Goal: Transaction & Acquisition: Purchase product/service

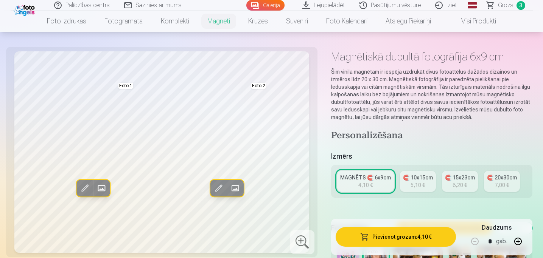
scroll to position [23, 0]
click at [506, 6] on span "Grozs" at bounding box center [506, 5] width 16 height 9
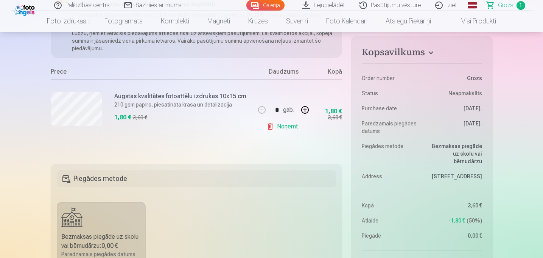
scroll to position [115, 0]
click at [273, 4] on link "Galerija" at bounding box center [265, 5] width 38 height 11
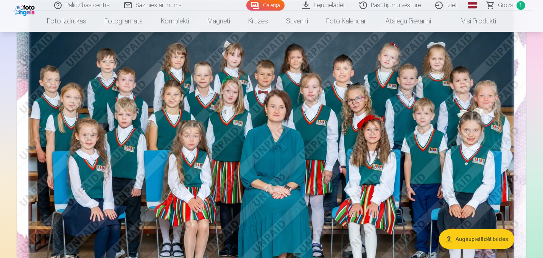
scroll to position [99, 0]
click at [383, 178] on img at bounding box center [272, 154] width 510 height 340
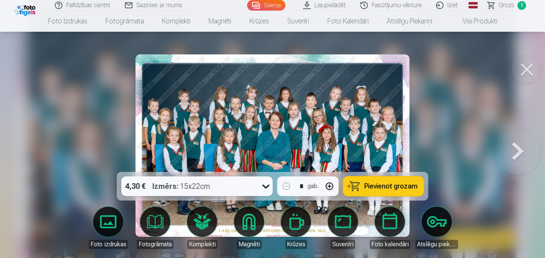
click at [389, 186] on span "Pievienot grozam" at bounding box center [390, 186] width 53 height 7
click at [525, 66] on button at bounding box center [526, 69] width 30 height 30
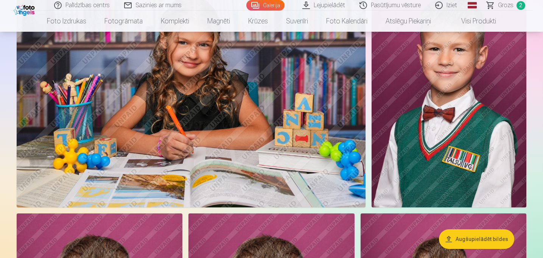
scroll to position [3727, 0]
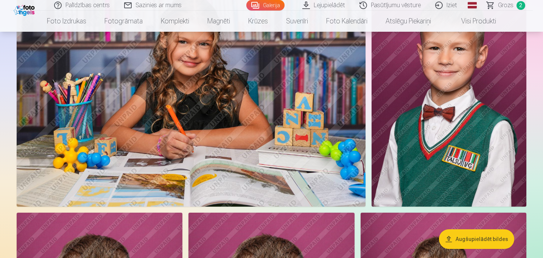
click at [386, 6] on link "Pasūtījumu vēsture" at bounding box center [391, 5] width 76 height 11
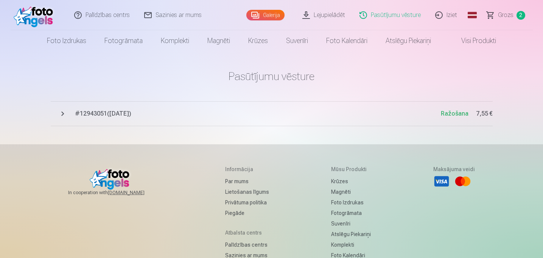
click at [62, 113] on button "# 12943051 ( 8.10.2025 ) Ražošana 7,55 €" at bounding box center [272, 113] width 442 height 25
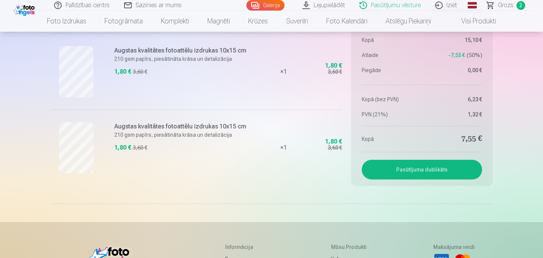
scroll to position [266, 0]
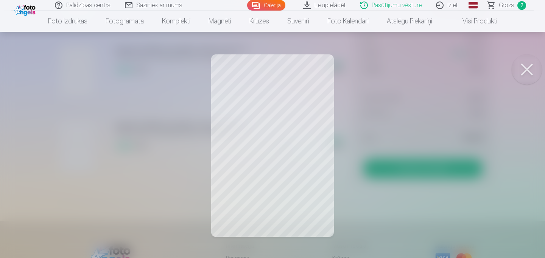
click at [524, 70] on button at bounding box center [526, 69] width 30 height 30
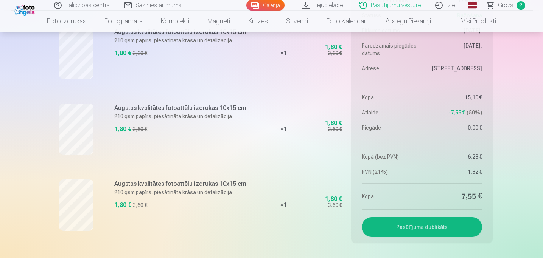
scroll to position [200, 0]
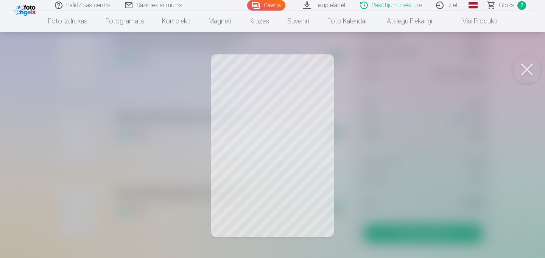
click at [101, 142] on div at bounding box center [272, 129] width 545 height 258
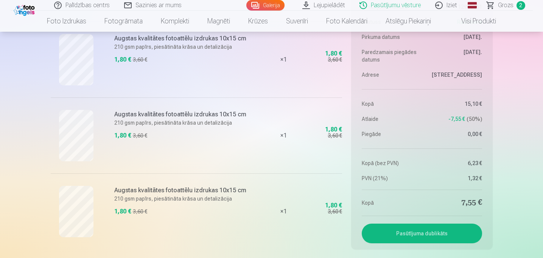
click at [266, 6] on link "Galerija" at bounding box center [265, 5] width 38 height 11
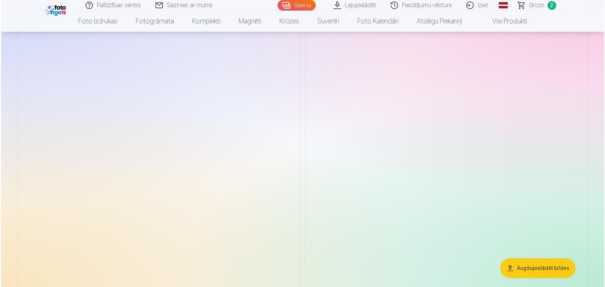
scroll to position [5823, 0]
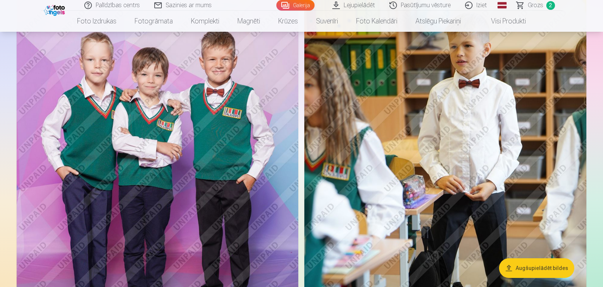
click at [210, 134] on img at bounding box center [158, 179] width 282 height 423
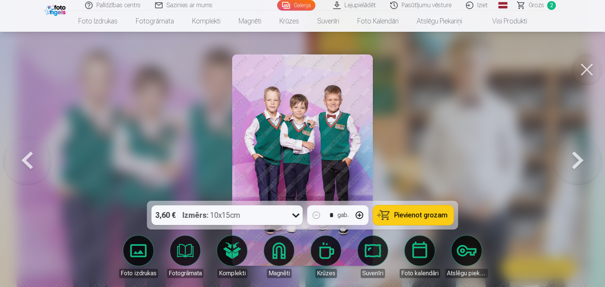
click at [409, 218] on span "Pievienot grozam" at bounding box center [421, 215] width 53 height 7
click at [542, 72] on button at bounding box center [587, 69] width 30 height 30
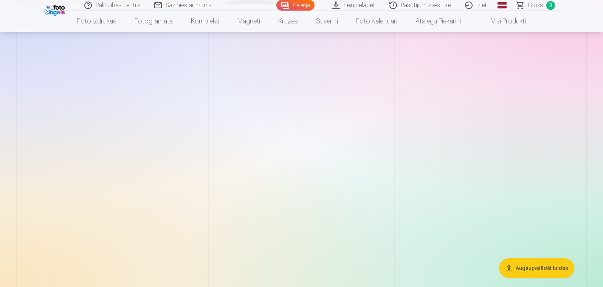
scroll to position [4696, 0]
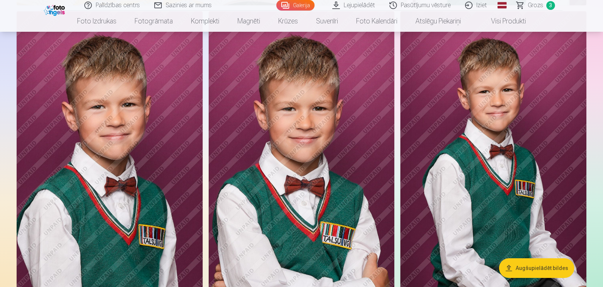
click at [542, 105] on img at bounding box center [494, 150] width 186 height 279
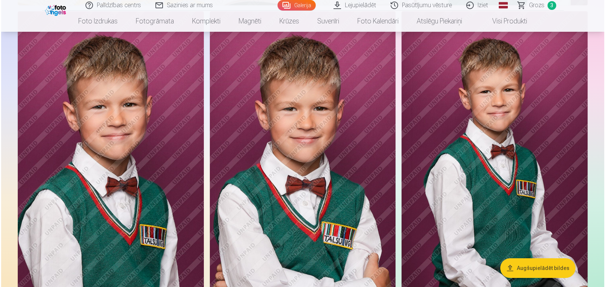
scroll to position [4710, 0]
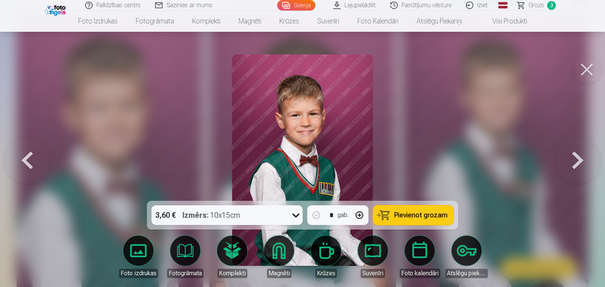
click at [437, 209] on button "Pievienot grozam" at bounding box center [413, 215] width 81 height 20
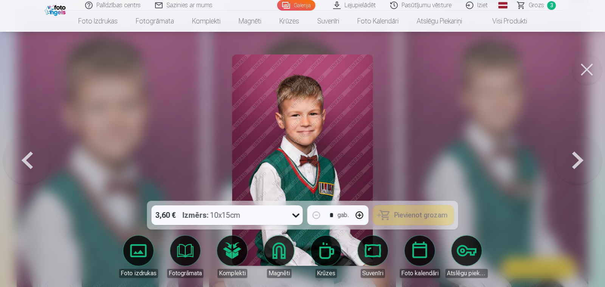
click at [542, 68] on button at bounding box center [587, 69] width 30 height 30
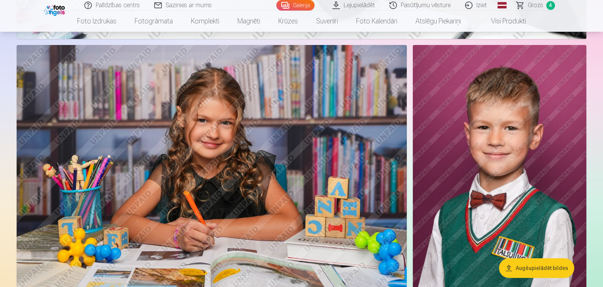
scroll to position [4394, 0]
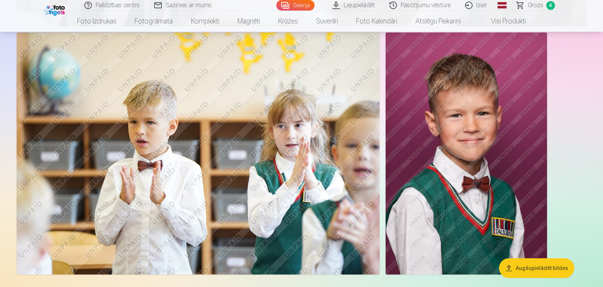
click at [425, 131] on img at bounding box center [467, 154] width 162 height 242
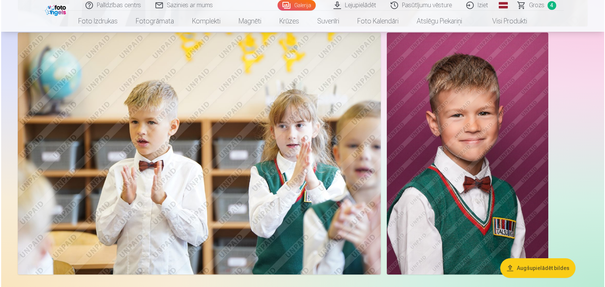
scroll to position [8531, 0]
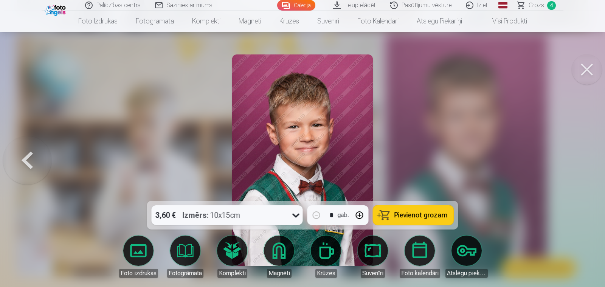
click at [430, 216] on span "Pievienot grozam" at bounding box center [421, 215] width 53 height 7
click at [542, 73] on button at bounding box center [587, 69] width 30 height 30
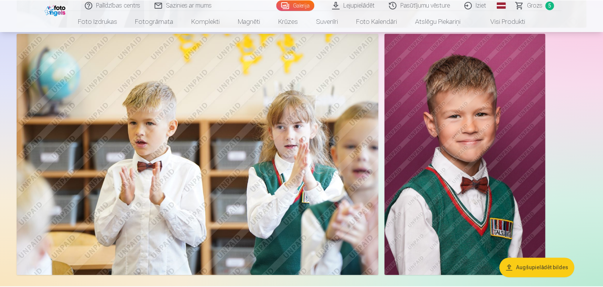
scroll to position [8504, 0]
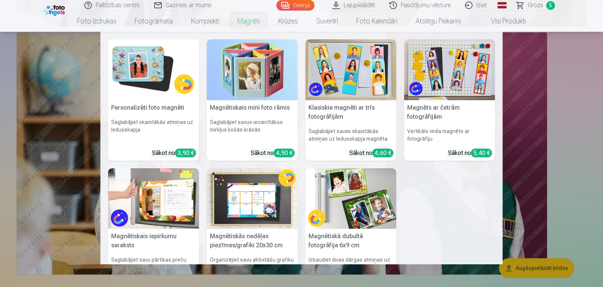
click at [247, 20] on link "Magnēti" at bounding box center [248, 21] width 41 height 21
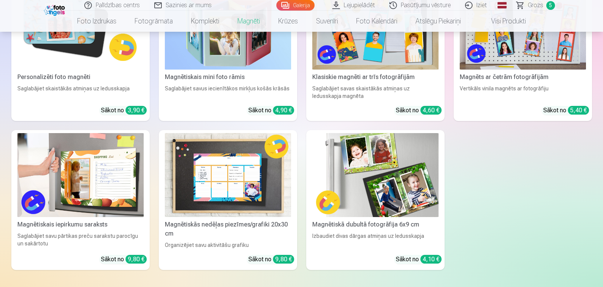
scroll to position [169, 0]
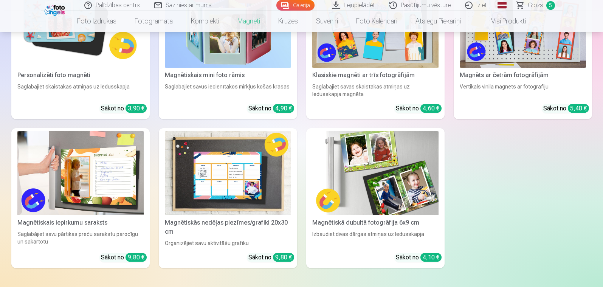
click at [378, 172] on img at bounding box center [375, 173] width 126 height 84
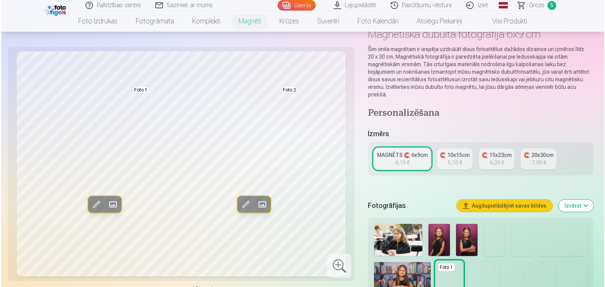
scroll to position [46, 0]
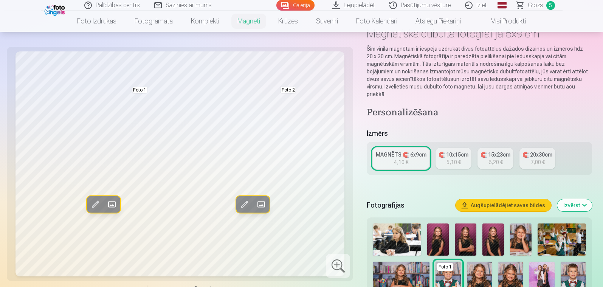
click at [111, 206] on span at bounding box center [112, 205] width 12 height 12
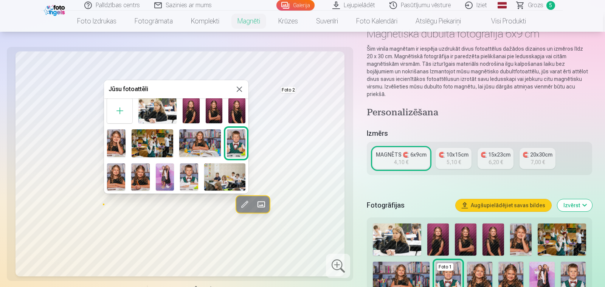
scroll to position [11, 0]
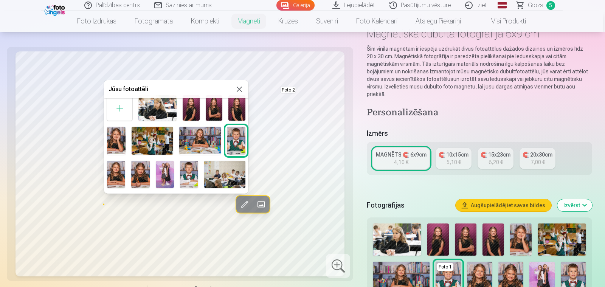
click at [113, 135] on img at bounding box center [116, 141] width 19 height 28
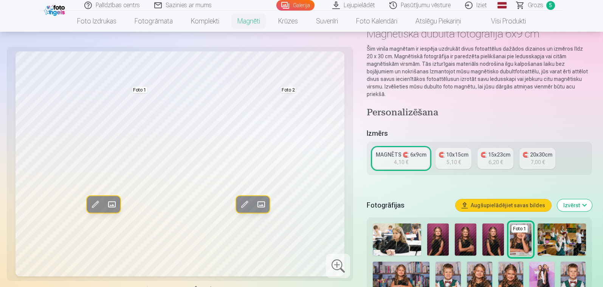
click at [114, 205] on span at bounding box center [112, 205] width 12 height 12
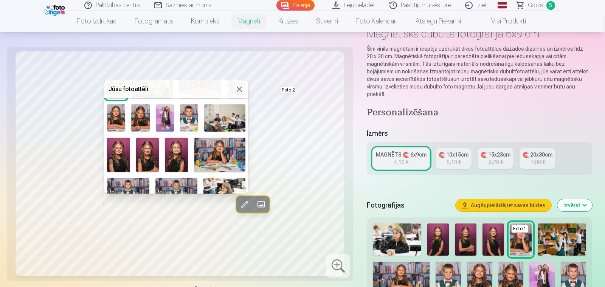
scroll to position [70, 0]
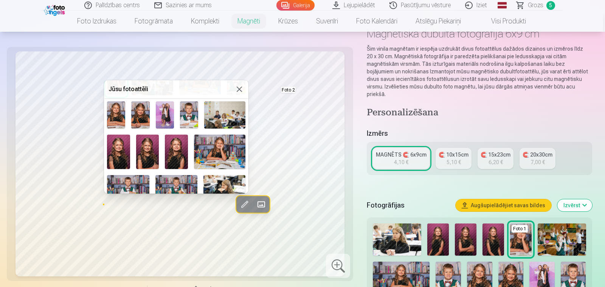
click at [223, 151] on img at bounding box center [219, 152] width 51 height 34
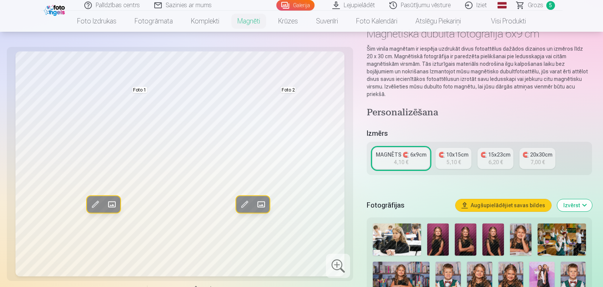
click at [259, 206] on span at bounding box center [261, 205] width 12 height 12
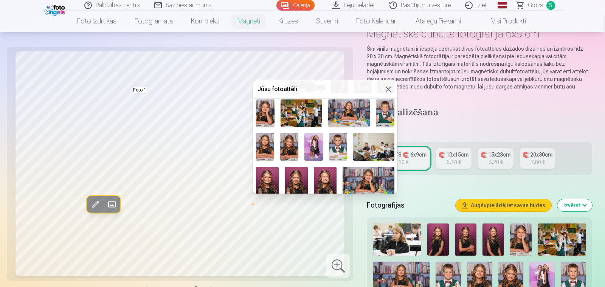
scroll to position [47, 0]
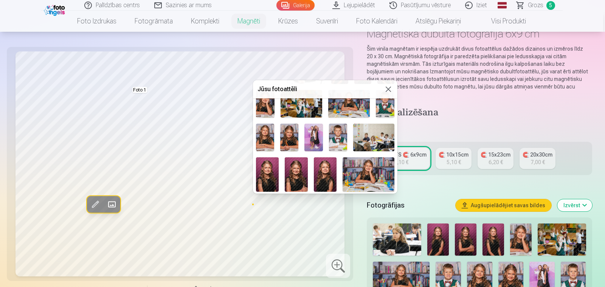
click at [335, 140] on img at bounding box center [338, 137] width 18 height 27
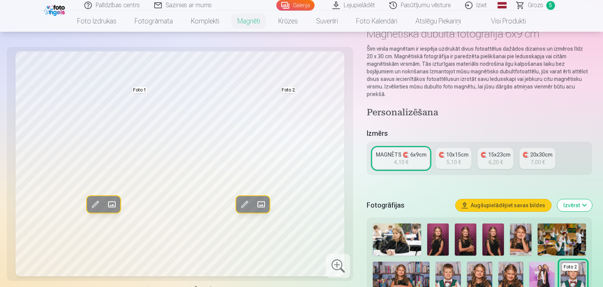
click at [261, 207] on span at bounding box center [261, 205] width 12 height 12
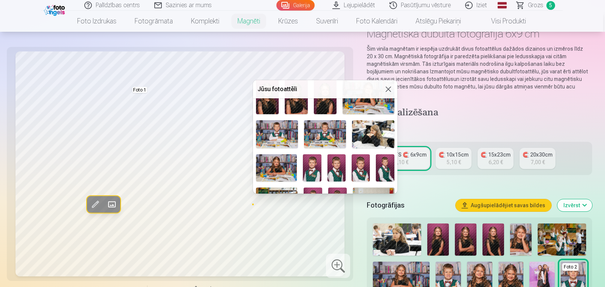
scroll to position [125, 0]
click at [285, 135] on img at bounding box center [277, 134] width 42 height 28
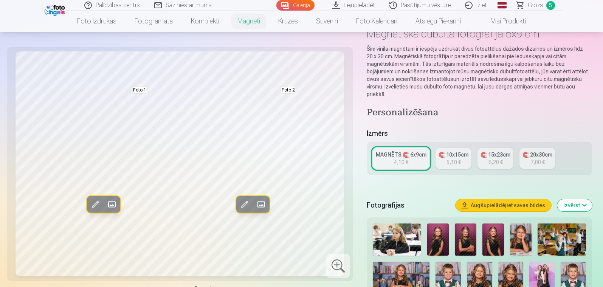
click at [262, 205] on span at bounding box center [261, 205] width 12 height 12
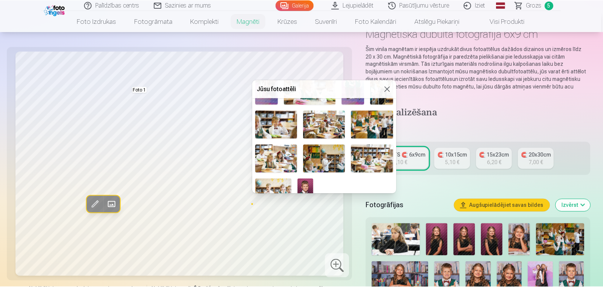
scroll to position [284, 0]
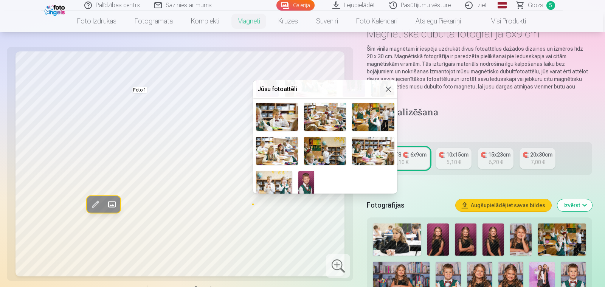
click at [336, 212] on div at bounding box center [302, 143] width 605 height 287
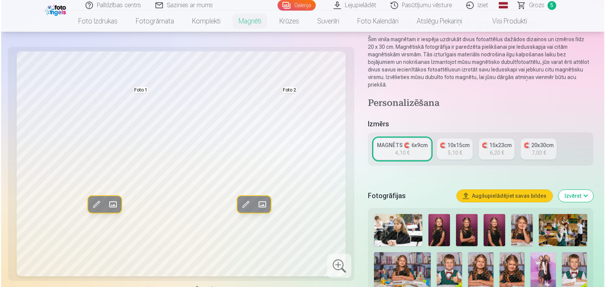
scroll to position [58, 0]
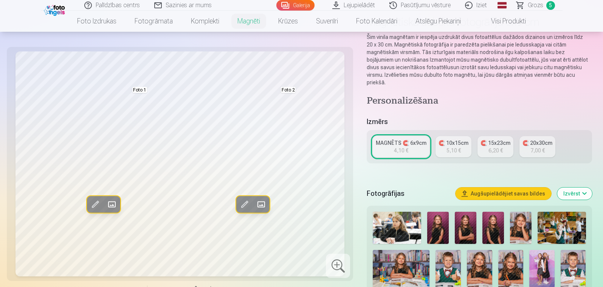
click at [114, 203] on span at bounding box center [112, 205] width 12 height 12
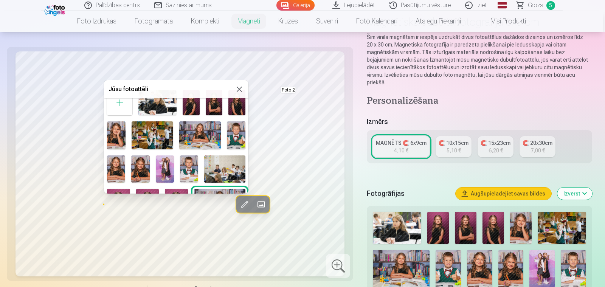
scroll to position [17, 0]
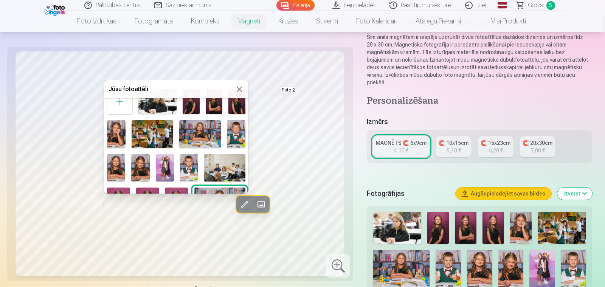
click at [196, 130] on img at bounding box center [200, 134] width 42 height 28
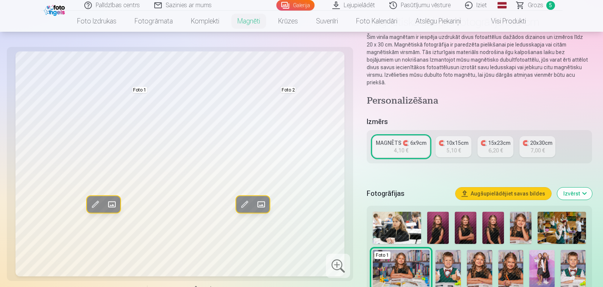
click at [113, 204] on span at bounding box center [112, 205] width 12 height 12
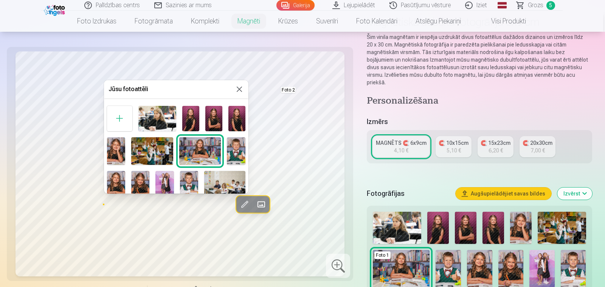
click at [119, 155] on img at bounding box center [116, 151] width 19 height 28
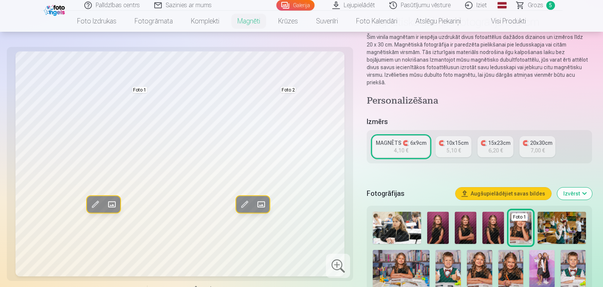
click at [262, 201] on span at bounding box center [261, 205] width 12 height 12
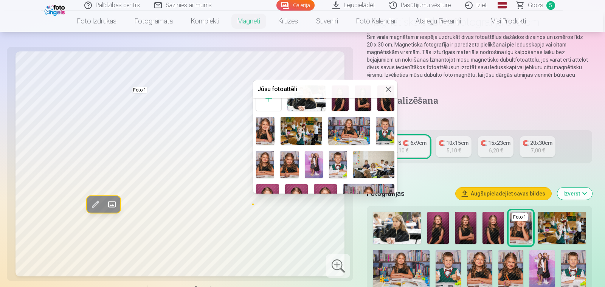
scroll to position [21, 0]
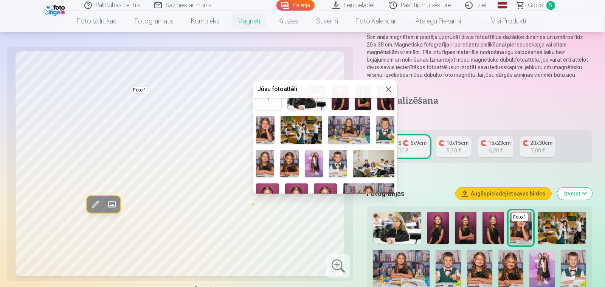
click at [340, 163] on img at bounding box center [338, 163] width 18 height 27
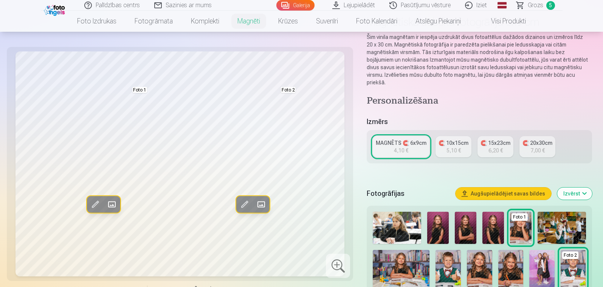
click at [263, 209] on span at bounding box center [261, 205] width 12 height 12
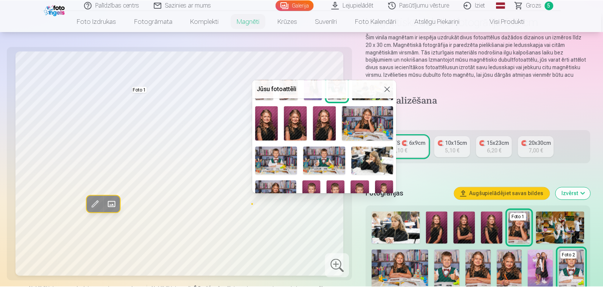
scroll to position [103, 0]
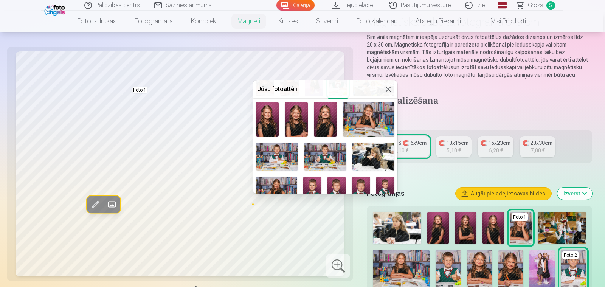
click at [328, 211] on div at bounding box center [302, 143] width 605 height 287
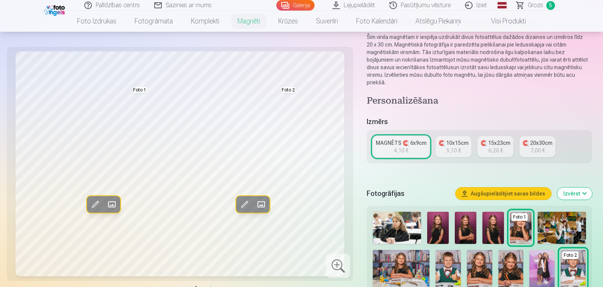
click at [457, 147] on div "5,10 €" at bounding box center [454, 151] width 14 height 8
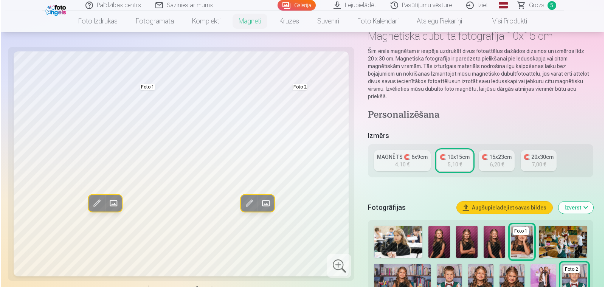
scroll to position [47, 0]
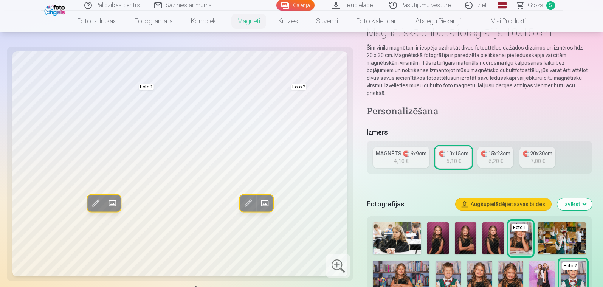
click at [112, 205] on span at bounding box center [112, 203] width 12 height 12
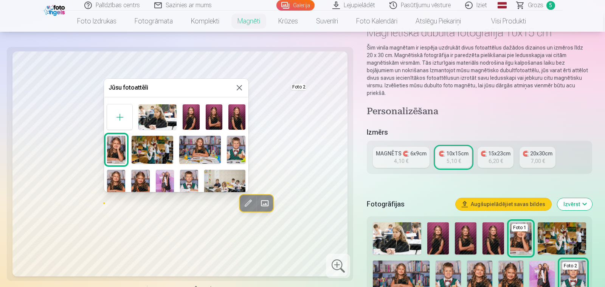
click at [200, 149] on img at bounding box center [200, 150] width 42 height 28
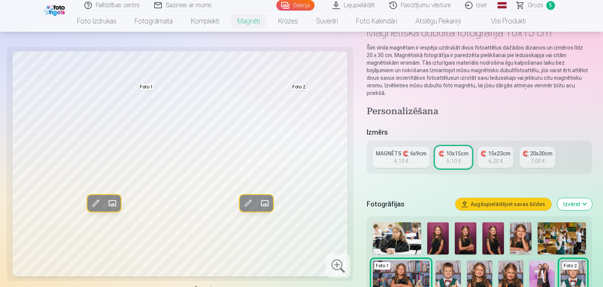
click at [112, 204] on span at bounding box center [112, 203] width 12 height 12
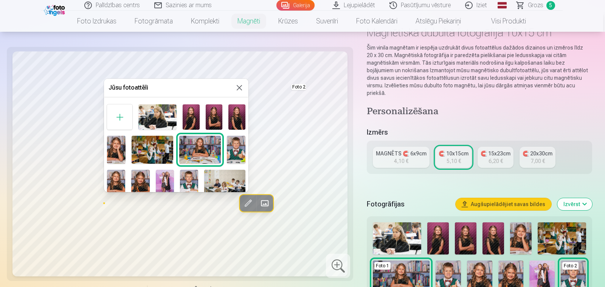
click at [118, 153] on img at bounding box center [116, 150] width 19 height 28
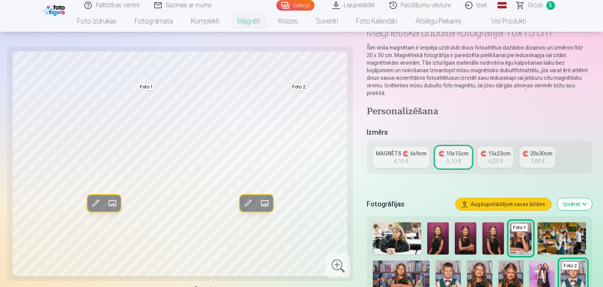
click at [116, 203] on span at bounding box center [112, 203] width 12 height 12
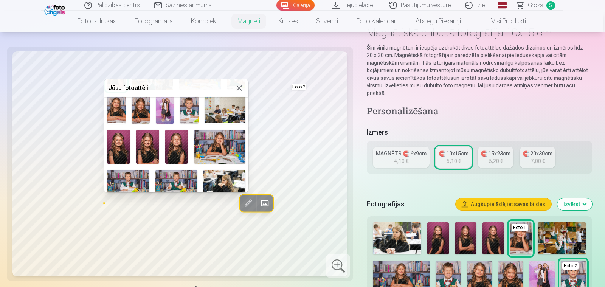
scroll to position [74, 0]
click at [214, 148] on img at bounding box center [219, 146] width 51 height 34
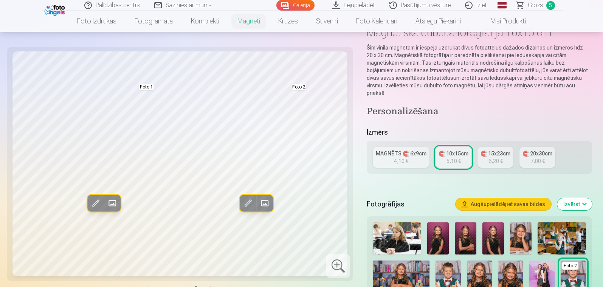
click at [269, 203] on span at bounding box center [264, 203] width 12 height 12
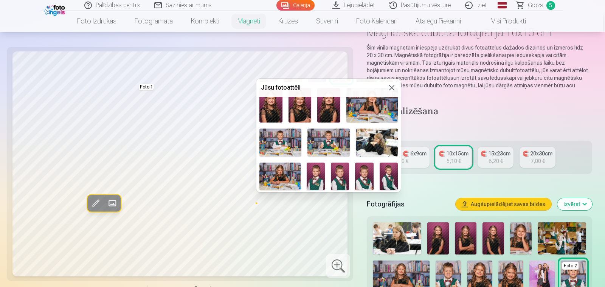
scroll to position [118, 0]
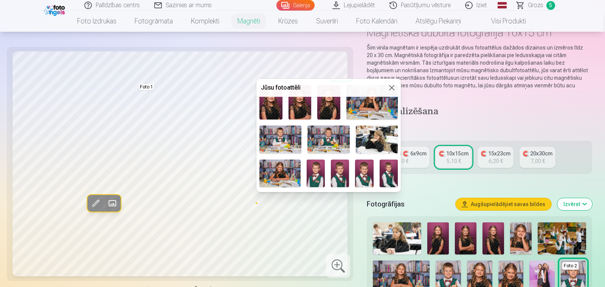
click at [331, 139] on img at bounding box center [329, 140] width 42 height 28
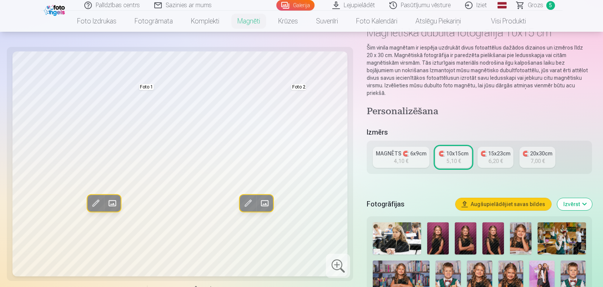
click at [267, 202] on span at bounding box center [264, 203] width 12 height 12
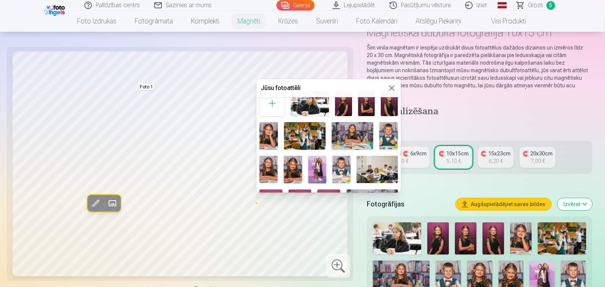
scroll to position [16, 0]
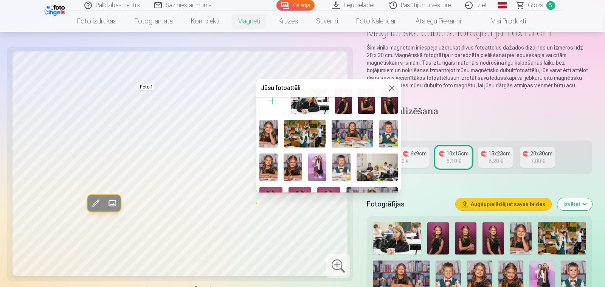
click at [129, 142] on div at bounding box center [302, 143] width 605 height 287
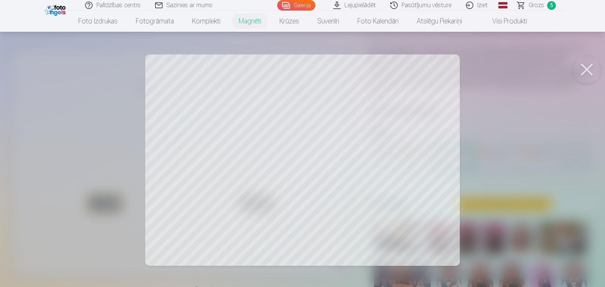
click at [542, 69] on button at bounding box center [587, 69] width 30 height 30
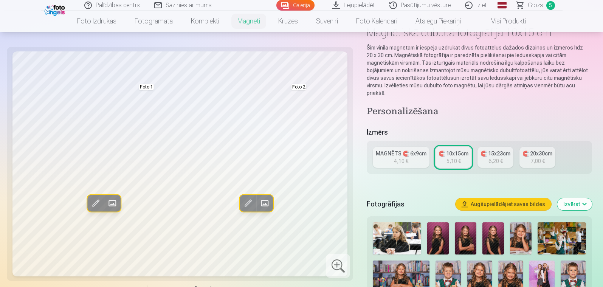
click at [115, 205] on span at bounding box center [112, 203] width 12 height 12
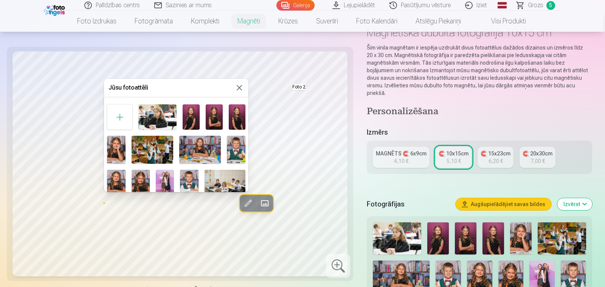
click at [115, 148] on img at bounding box center [116, 150] width 19 height 28
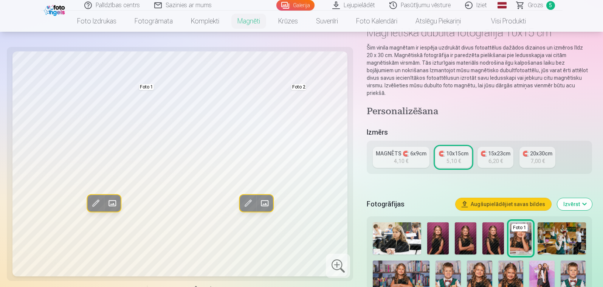
click at [263, 206] on span at bounding box center [264, 203] width 12 height 12
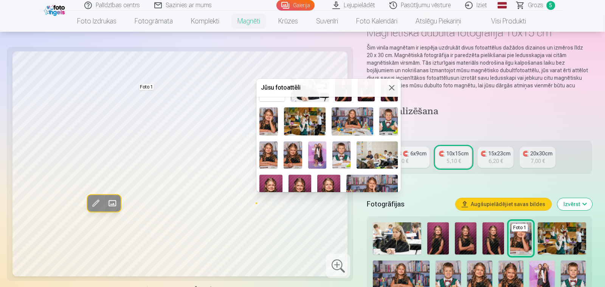
scroll to position [31, 0]
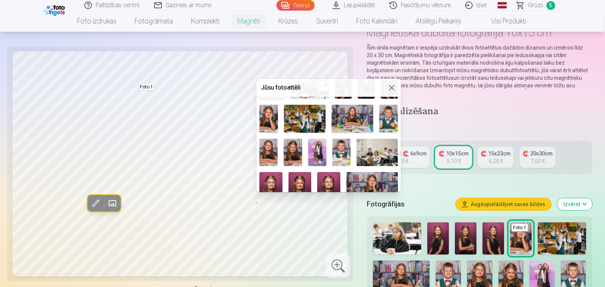
click at [352, 144] on div "Foto 2" at bounding box center [328, 259] width 145 height 379
click at [340, 146] on img at bounding box center [342, 152] width 18 height 27
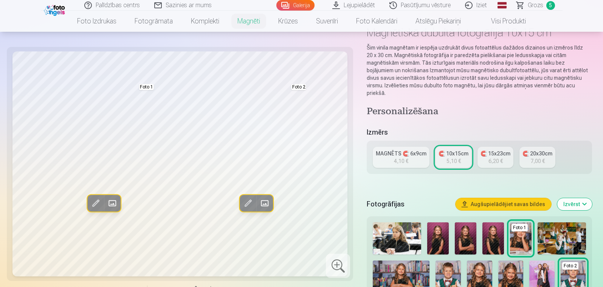
click at [267, 206] on span at bounding box center [264, 203] width 12 height 12
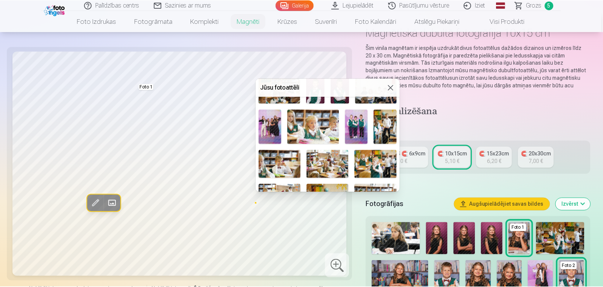
scroll to position [236, 0]
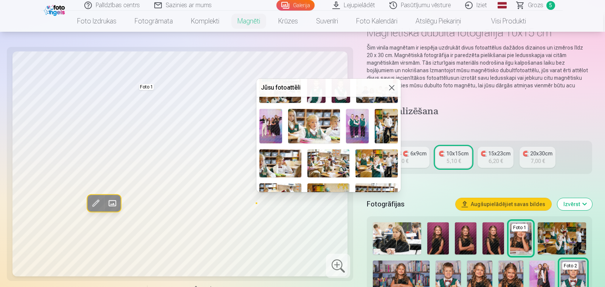
click at [339, 218] on div at bounding box center [302, 143] width 605 height 287
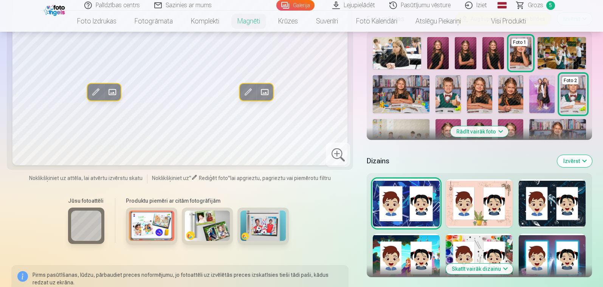
scroll to position [237, 0]
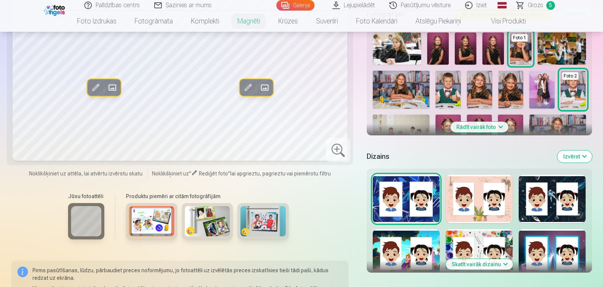
click at [459, 258] on button "Skatīt vairāk dizainu" at bounding box center [479, 264] width 67 height 11
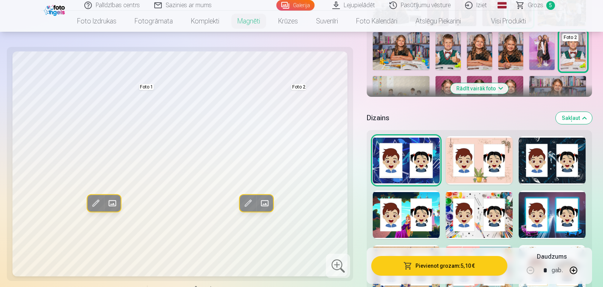
scroll to position [279, 0]
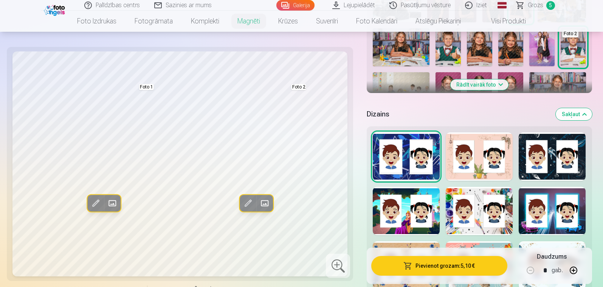
click at [472, 167] on div at bounding box center [479, 156] width 67 height 48
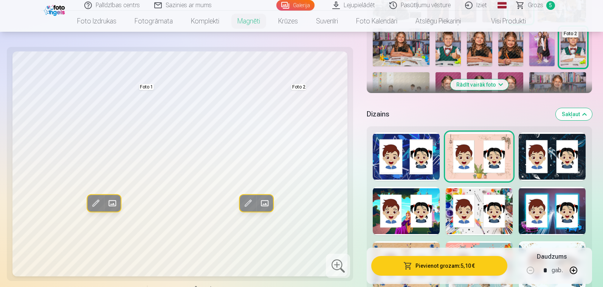
click at [542, 167] on div at bounding box center [552, 156] width 67 height 48
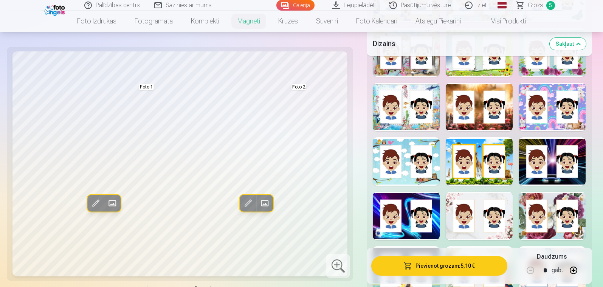
scroll to position [549, 0]
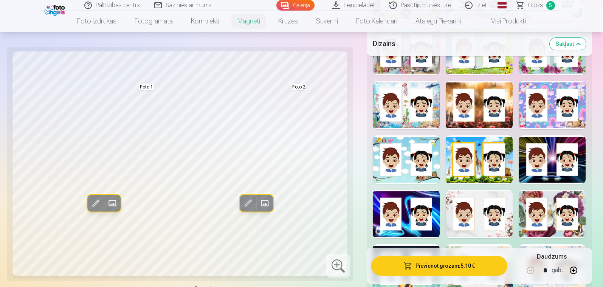
click at [401, 166] on div at bounding box center [406, 159] width 67 height 48
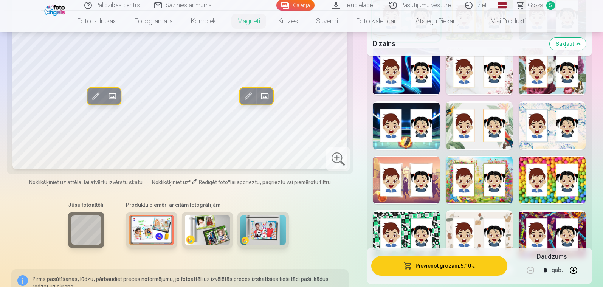
scroll to position [693, 0]
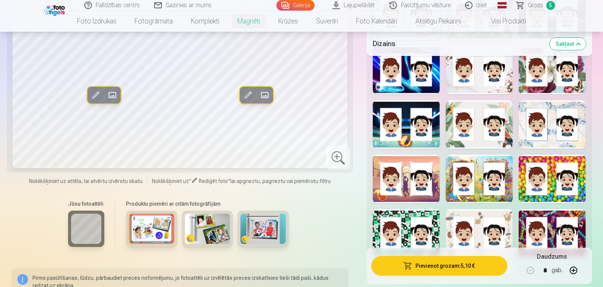
click at [474, 132] on div at bounding box center [479, 124] width 67 height 48
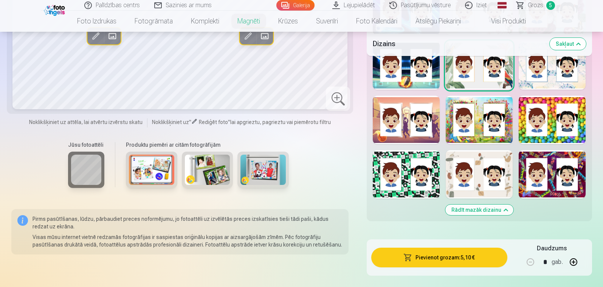
scroll to position [753, 0]
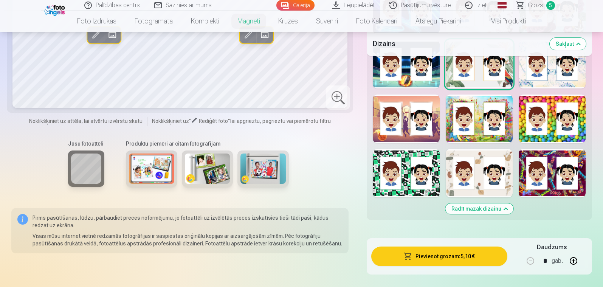
click at [480, 181] on div at bounding box center [479, 173] width 67 height 48
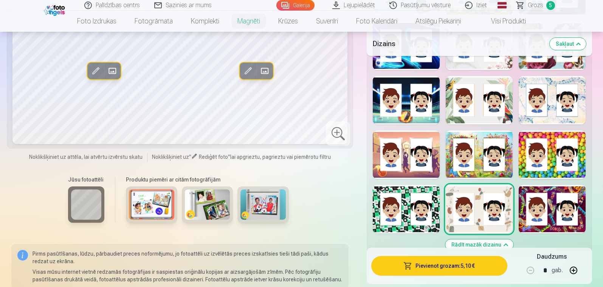
scroll to position [719, 0]
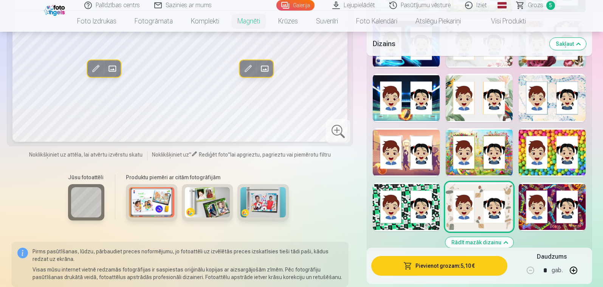
click at [540, 162] on div at bounding box center [552, 152] width 67 height 48
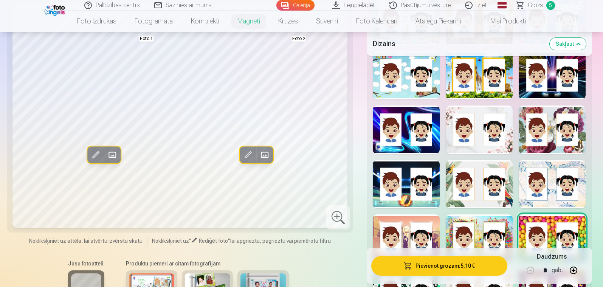
scroll to position [631, 0]
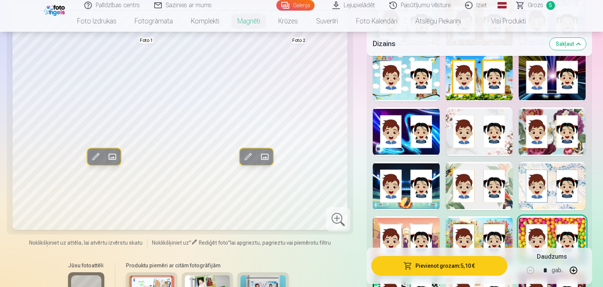
click at [482, 143] on div at bounding box center [479, 131] width 67 height 48
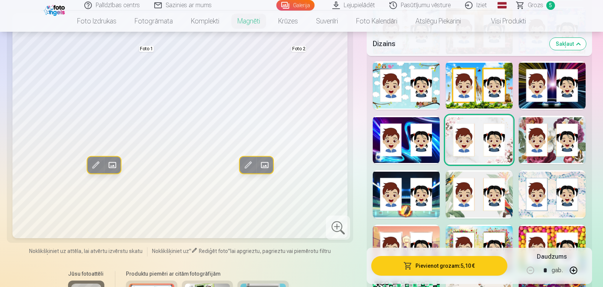
scroll to position [622, 0]
click at [404, 152] on div at bounding box center [406, 140] width 67 height 48
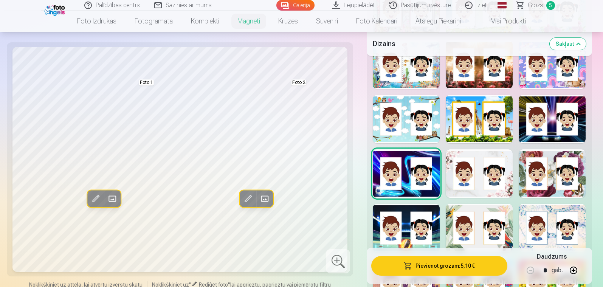
scroll to position [587, 0]
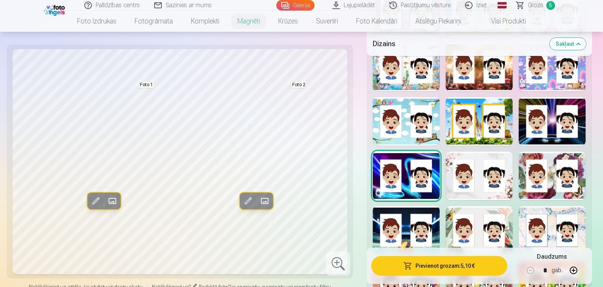
click at [485, 115] on div at bounding box center [479, 121] width 67 height 48
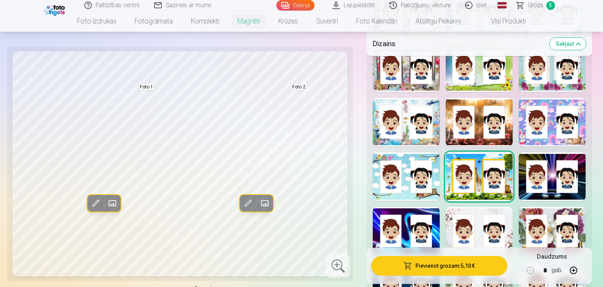
scroll to position [529, 0]
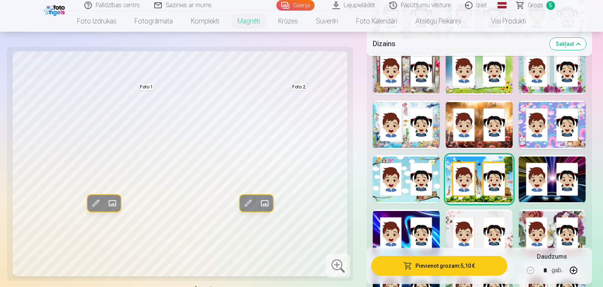
click at [542, 134] on div at bounding box center [552, 125] width 67 height 48
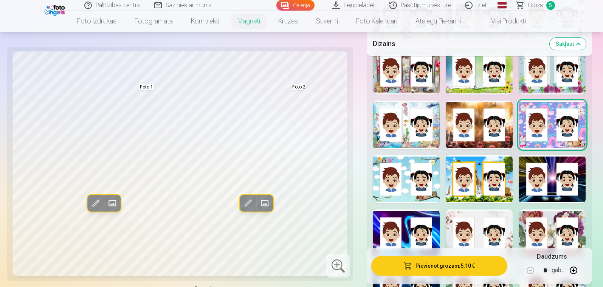
click at [465, 134] on div at bounding box center [479, 125] width 67 height 48
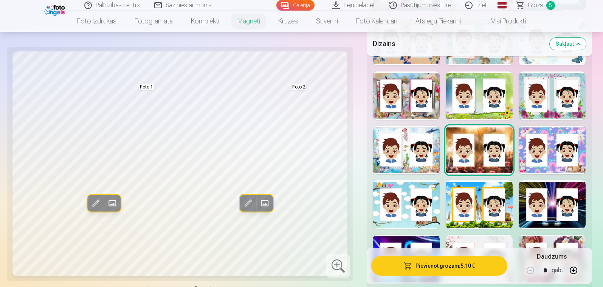
scroll to position [500, 0]
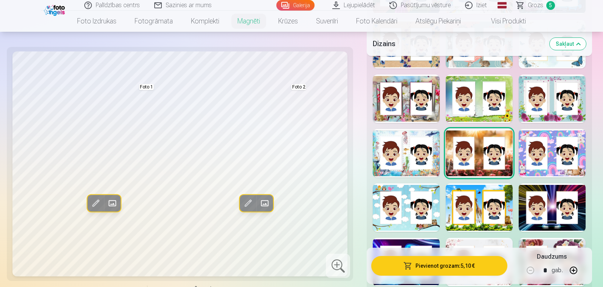
click at [404, 152] on div at bounding box center [406, 153] width 67 height 48
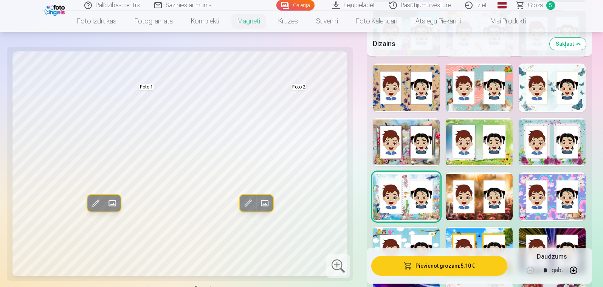
scroll to position [452, 0]
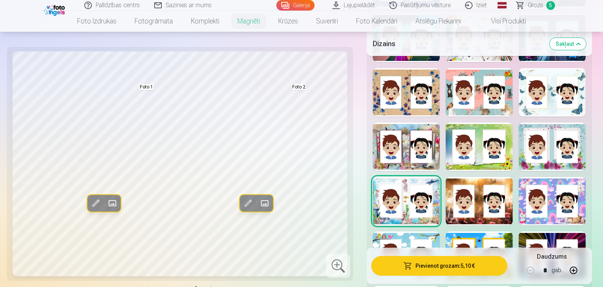
click at [526, 155] on div at bounding box center [552, 147] width 67 height 48
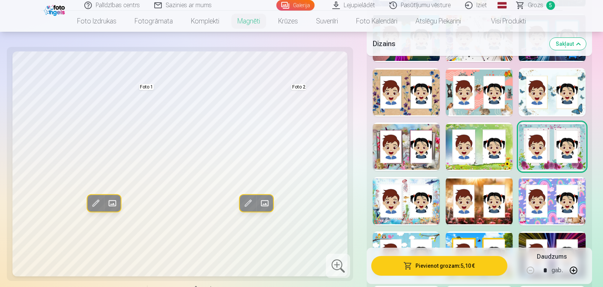
click at [475, 154] on div at bounding box center [479, 147] width 67 height 48
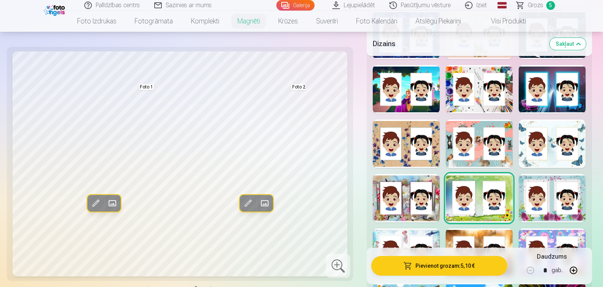
scroll to position [398, 0]
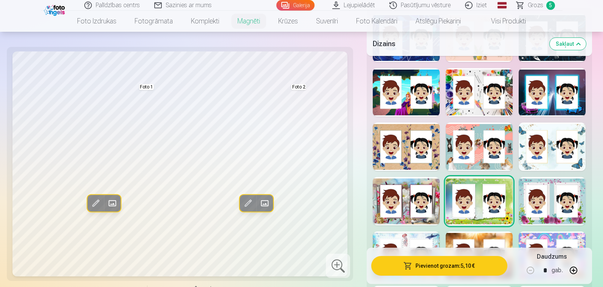
click at [542, 149] on div at bounding box center [552, 147] width 67 height 48
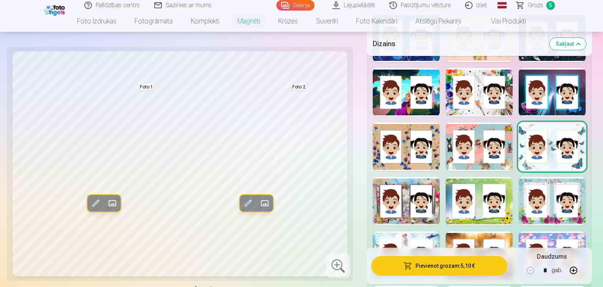
click at [471, 151] on div at bounding box center [479, 147] width 67 height 48
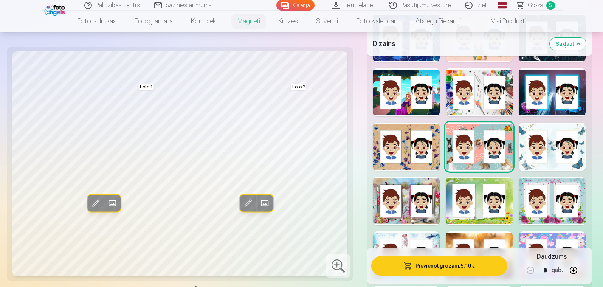
click at [416, 159] on div at bounding box center [406, 147] width 67 height 48
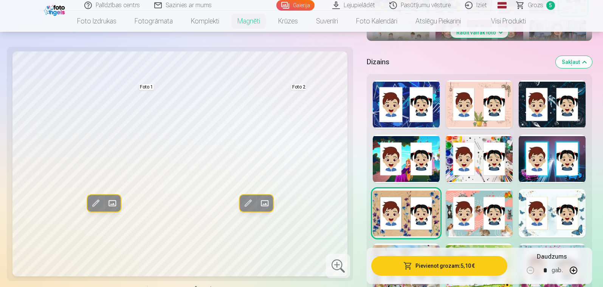
scroll to position [331, 0]
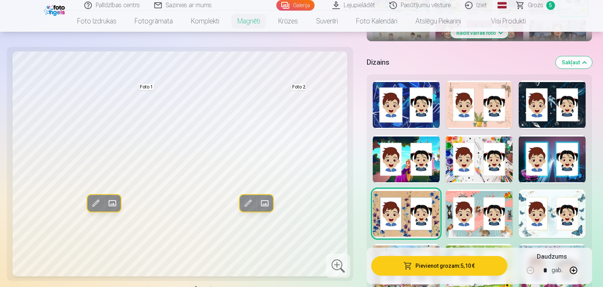
click at [475, 171] on div at bounding box center [479, 159] width 67 height 48
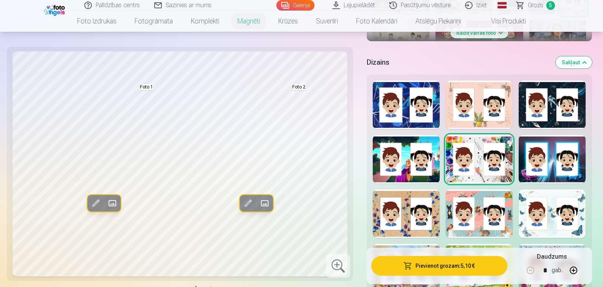
click at [412, 171] on div at bounding box center [406, 159] width 67 height 48
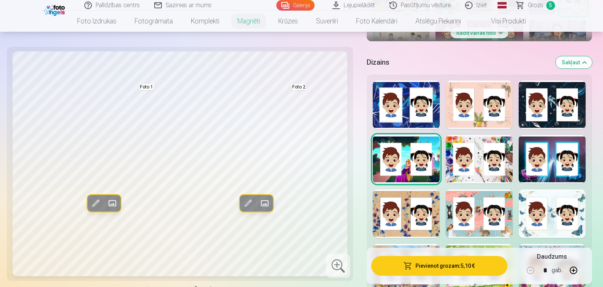
click at [404, 114] on div at bounding box center [406, 105] width 67 height 48
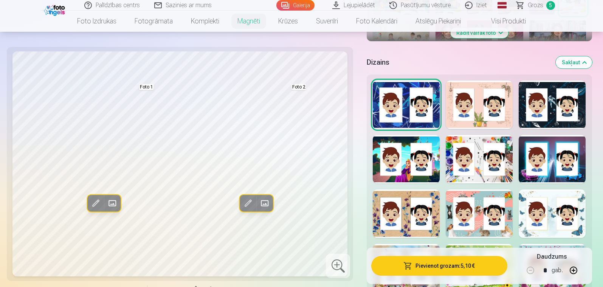
click at [475, 114] on div at bounding box center [479, 105] width 67 height 48
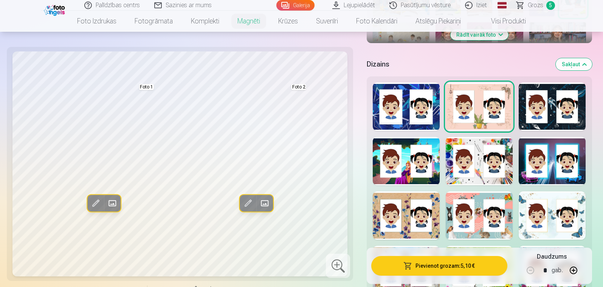
scroll to position [331, 0]
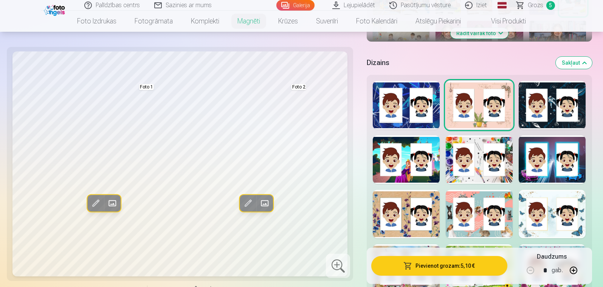
click at [542, 107] on div at bounding box center [552, 105] width 67 height 48
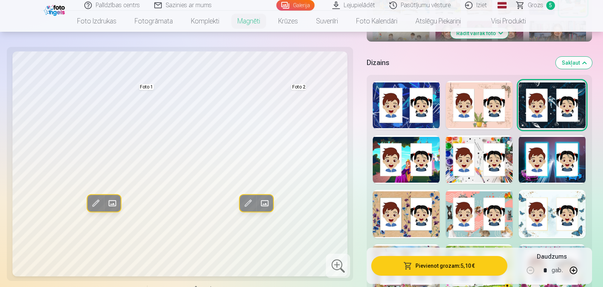
click at [409, 115] on div at bounding box center [406, 105] width 67 height 48
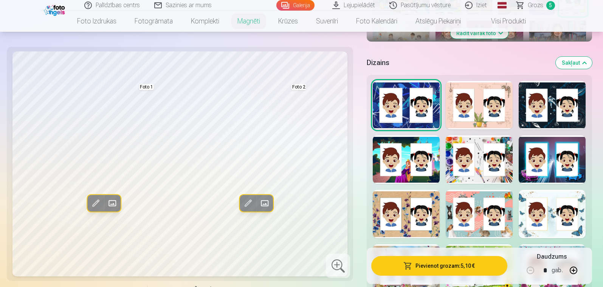
click at [474, 114] on div at bounding box center [479, 105] width 67 height 48
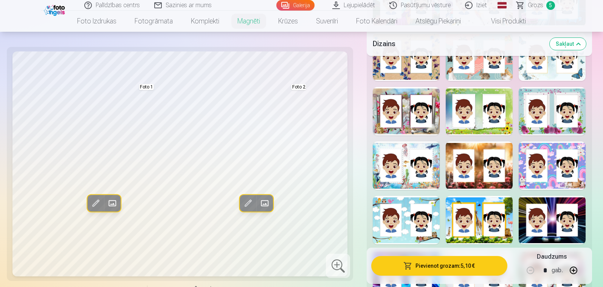
scroll to position [483, 0]
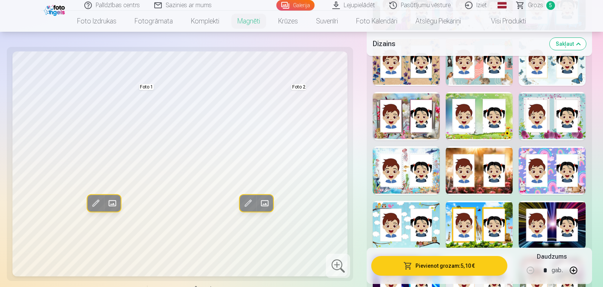
click at [403, 201] on div at bounding box center [406, 225] width 67 height 48
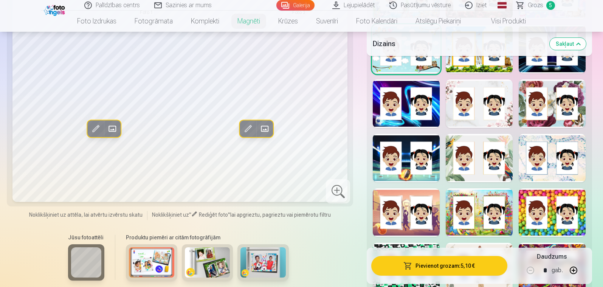
scroll to position [667, 0]
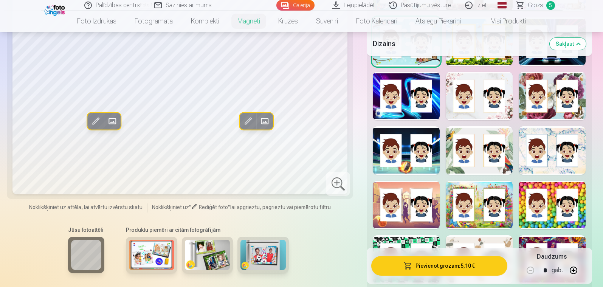
click at [474, 163] on div at bounding box center [479, 150] width 67 height 48
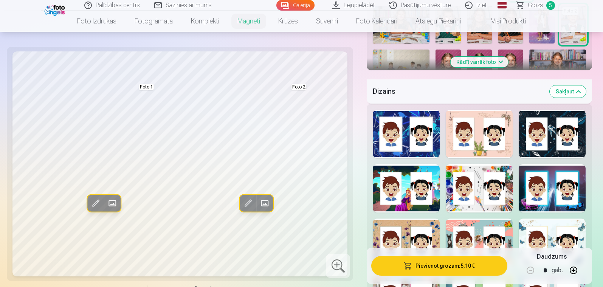
scroll to position [297, 0]
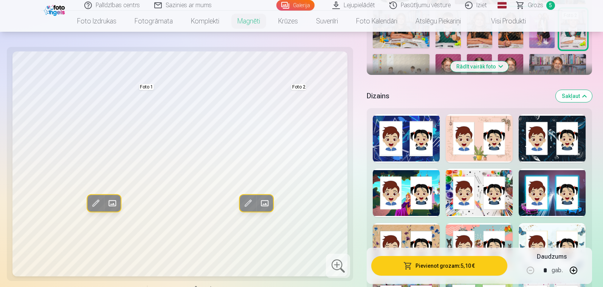
click at [472, 142] on div at bounding box center [479, 138] width 67 height 48
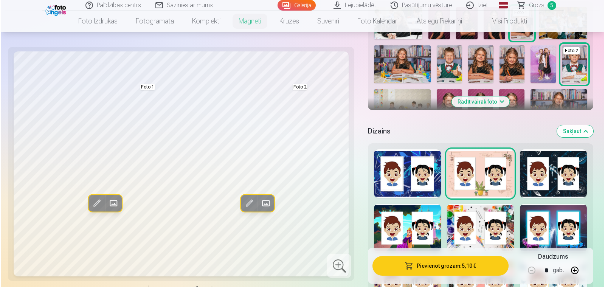
scroll to position [264, 0]
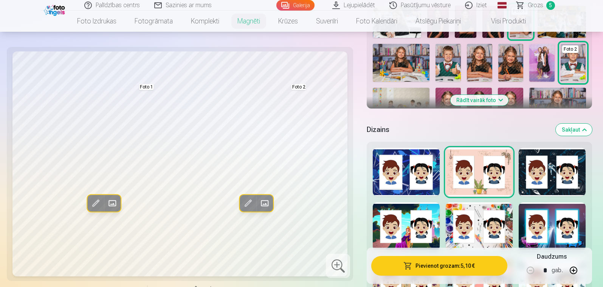
click at [542, 258] on button "button" at bounding box center [574, 270] width 18 height 18
type input "*"
click at [442, 258] on button "Pievienot grozam : 15,30 €" at bounding box center [439, 266] width 136 height 20
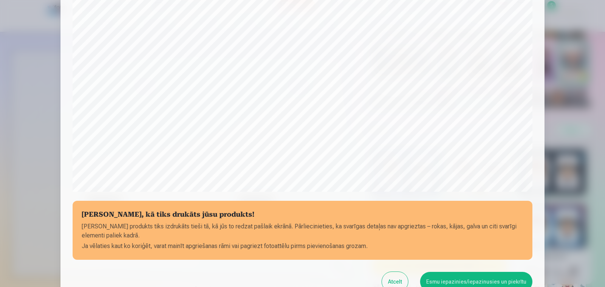
scroll to position [191, 0]
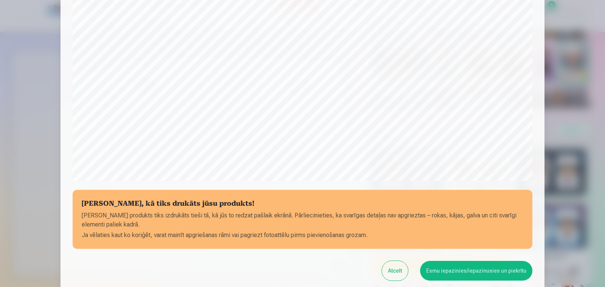
click at [453, 258] on button "Esmu iepazinies/iepazinusies un piekrītu" at bounding box center [476, 271] width 112 height 20
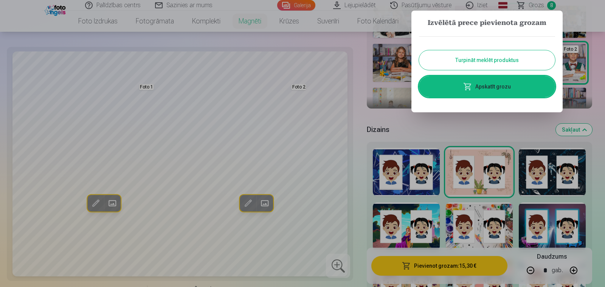
click at [496, 89] on link "Apskatīt grozu" at bounding box center [487, 86] width 136 height 21
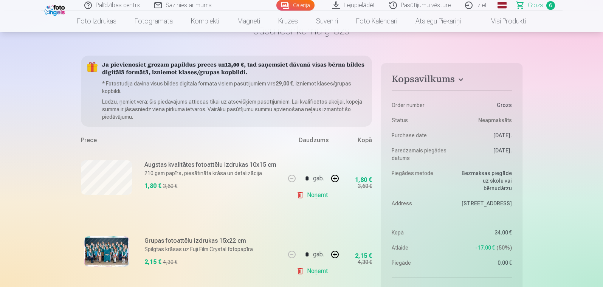
scroll to position [91, 0]
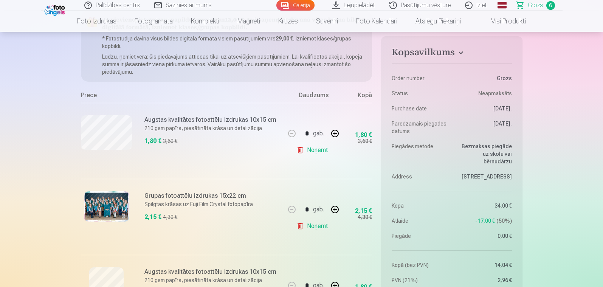
click at [312, 148] on link "Noņemt" at bounding box center [314, 150] width 34 height 15
type input "*"
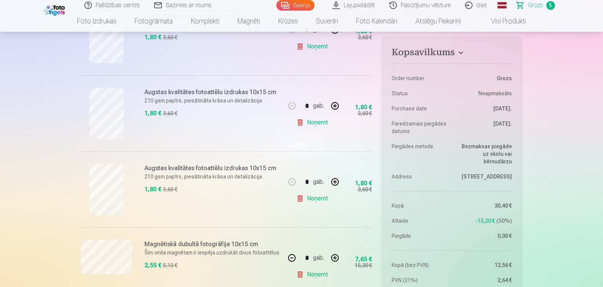
scroll to position [278, 0]
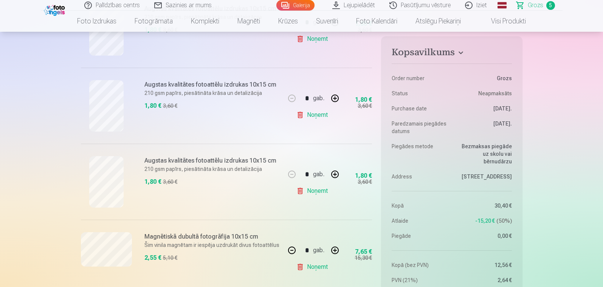
click at [309, 115] on link "Noņemt" at bounding box center [314, 114] width 34 height 15
type input "*"
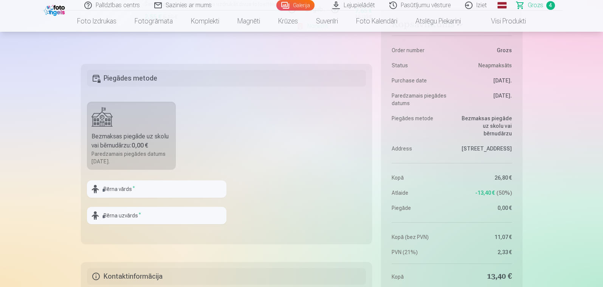
scroll to position [440, 0]
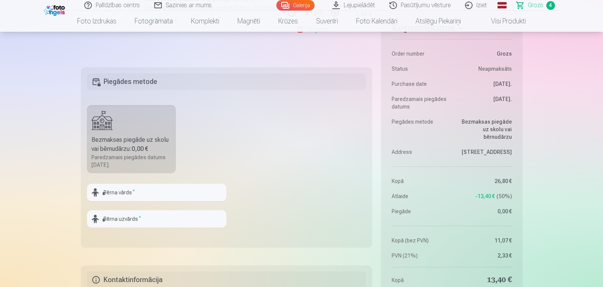
click at [124, 144] on div "Bezmaksas piegāde uz skolu vai bērnudārzu : 0,00 €" at bounding box center [132, 144] width 80 height 18
click at [126, 190] on input "text" at bounding box center [157, 192] width 140 height 17
type input "*****"
type input "*******"
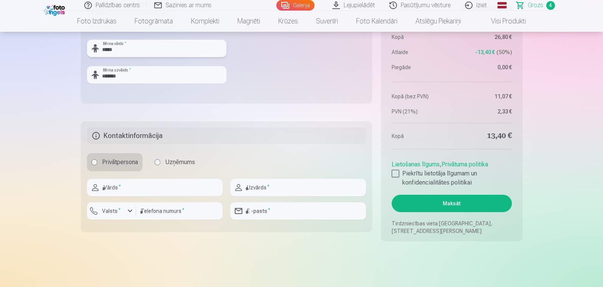
scroll to position [585, 0]
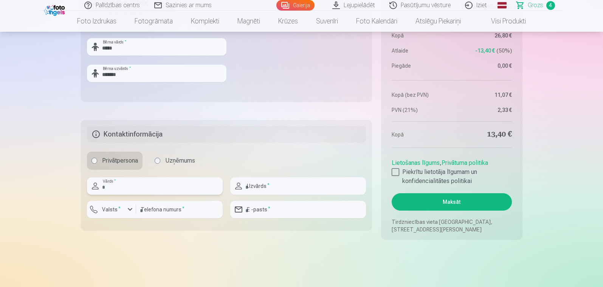
click at [177, 186] on input "text" at bounding box center [155, 185] width 136 height 17
type input "*****"
type input "*******"
type input "********"
type input "**********"
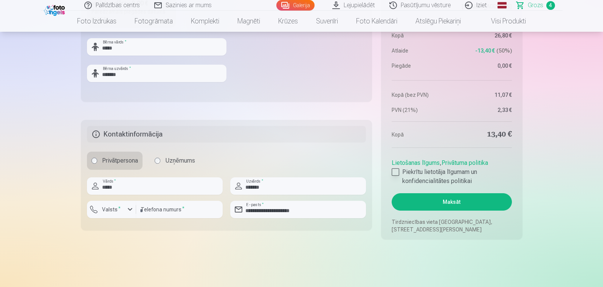
click at [396, 169] on div at bounding box center [396, 172] width 8 height 8
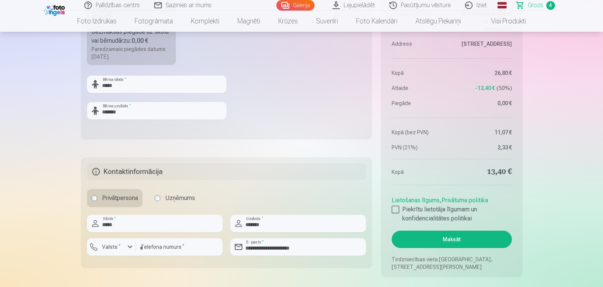
scroll to position [531, 0]
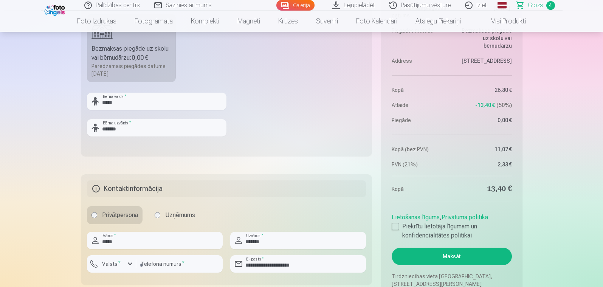
click at [466, 255] on button "Maksāt" at bounding box center [452, 256] width 120 height 17
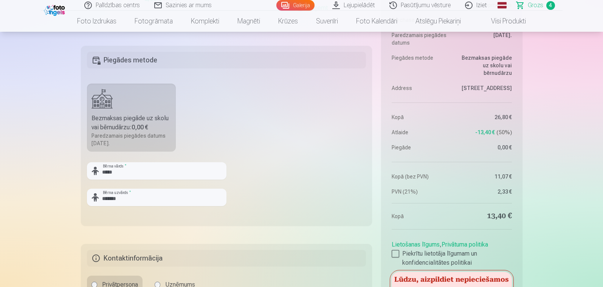
scroll to position [462, 0]
click at [136, 48] on fieldset "Piegādes metode Bezmaksas piegāde uz skolu vai bērnudārzu : 0,00 € Paredzamais …" at bounding box center [227, 135] width 292 height 180
click at [134, 78] on div at bounding box center [227, 80] width 280 height 6
click at [133, 132] on div "Paredzamais piegādes datums [DATE]." at bounding box center [132, 139] width 80 height 15
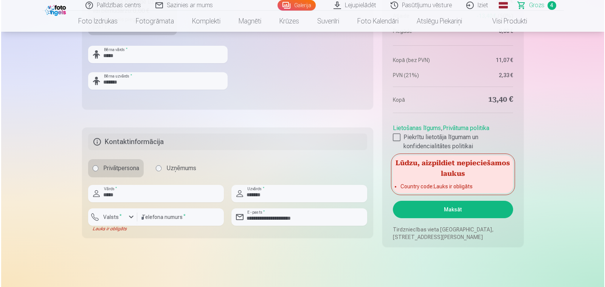
scroll to position [578, 0]
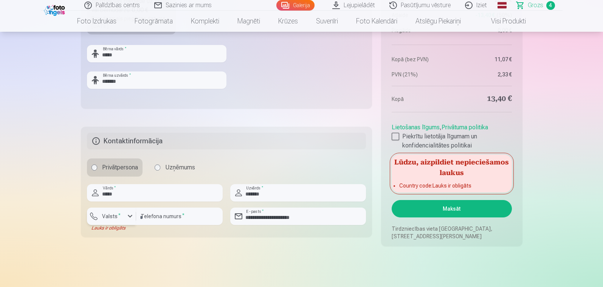
click at [126, 218] on div "button" at bounding box center [130, 216] width 9 height 9
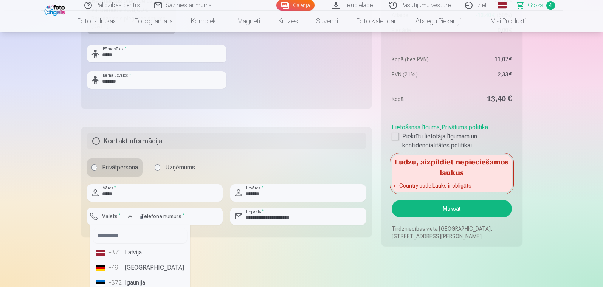
click at [134, 254] on li "+371 Latvija" at bounding box center [140, 252] width 94 height 15
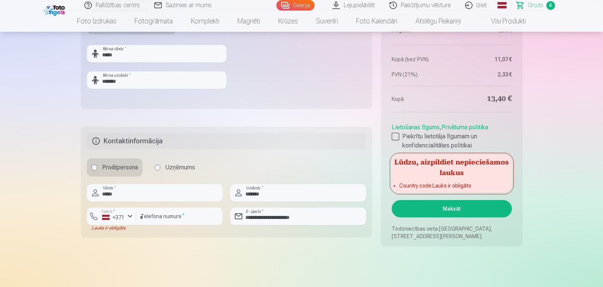
click at [460, 208] on button "Maksāt" at bounding box center [452, 208] width 120 height 17
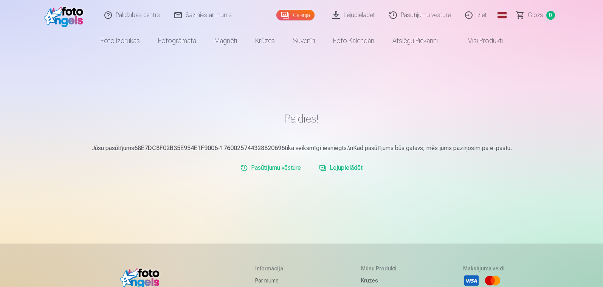
click at [311, 12] on link "Galerija" at bounding box center [296, 15] width 38 height 11
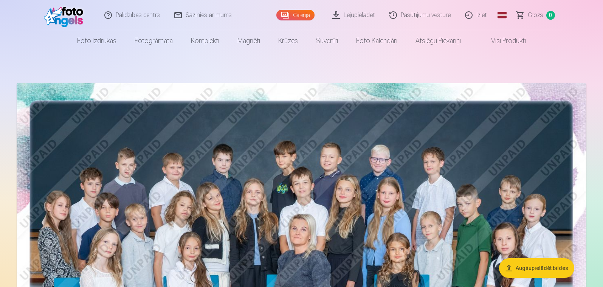
click at [269, 175] on img at bounding box center [302, 273] width 570 height 380
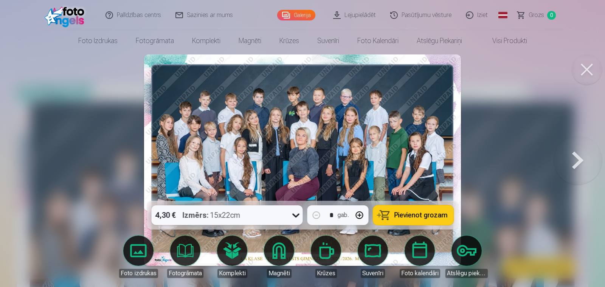
click at [413, 214] on span "Pievienot grozam" at bounding box center [421, 215] width 53 height 7
click at [535, 14] on span "Grozs" at bounding box center [537, 15] width 16 height 9
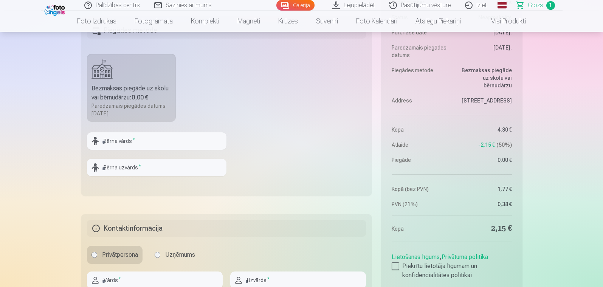
scroll to position [263, 0]
click at [147, 87] on div "Bezmaksas piegāde uz skolu vai bērnudārzu : 0,00 €" at bounding box center [132, 93] width 80 height 18
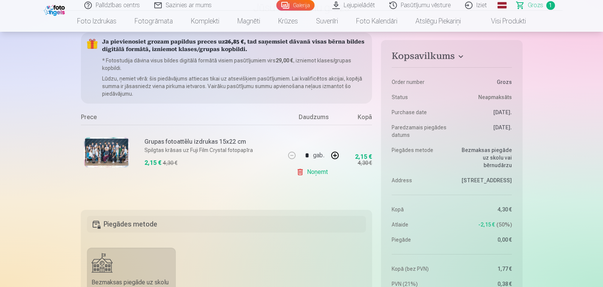
scroll to position [67, 0]
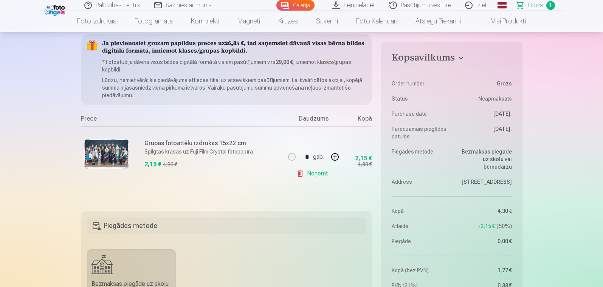
click at [535, 3] on span "Grozs" at bounding box center [536, 5] width 16 height 9
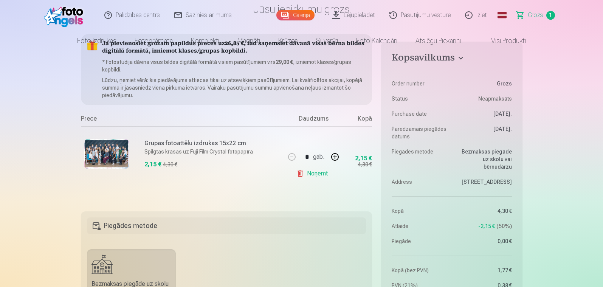
scroll to position [0, 0]
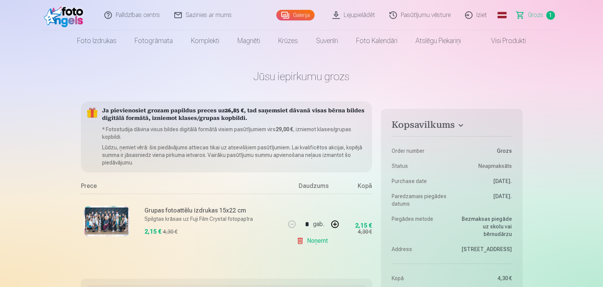
click at [534, 5] on link "Grozs 1" at bounding box center [536, 15] width 53 height 30
click at [305, 240] on link "Noņemt" at bounding box center [314, 240] width 34 height 15
